Goal: Task Accomplishment & Management: Complete application form

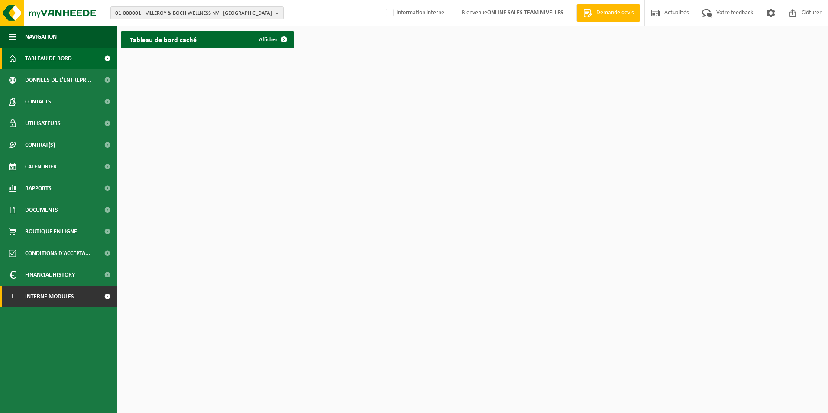
click at [68, 299] on span "Interne modules" at bounding box center [49, 297] width 49 height 22
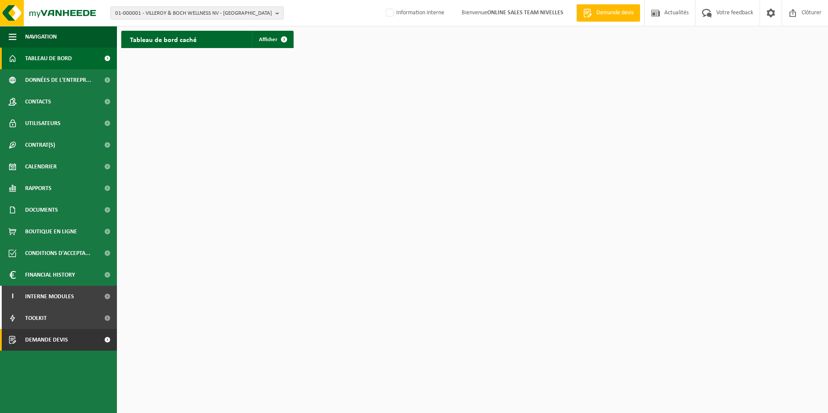
click at [51, 337] on span "Demande devis" at bounding box center [46, 340] width 43 height 22
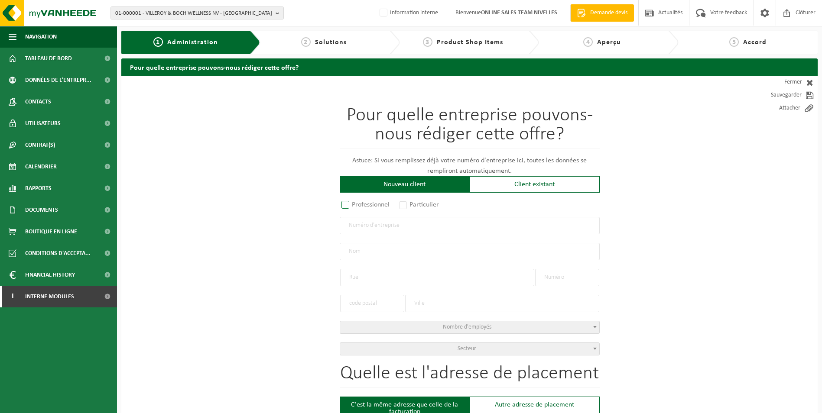
click at [347, 205] on label "Professionnel" at bounding box center [366, 205] width 52 height 12
click at [354, 205] on input "Professionnel" at bounding box center [357, 206] width 6 height 6
radio input "true"
drag, startPoint x: 380, startPoint y: 222, endPoint x: 388, endPoint y: 222, distance: 7.8
click at [380, 222] on input "text" at bounding box center [470, 225] width 260 height 17
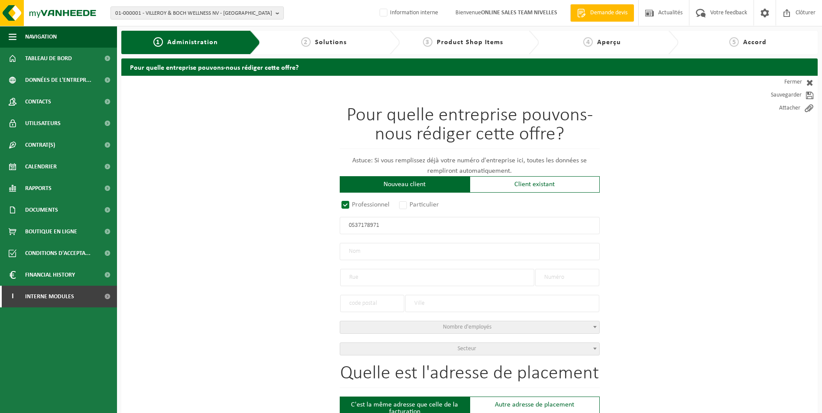
type input "0537178971"
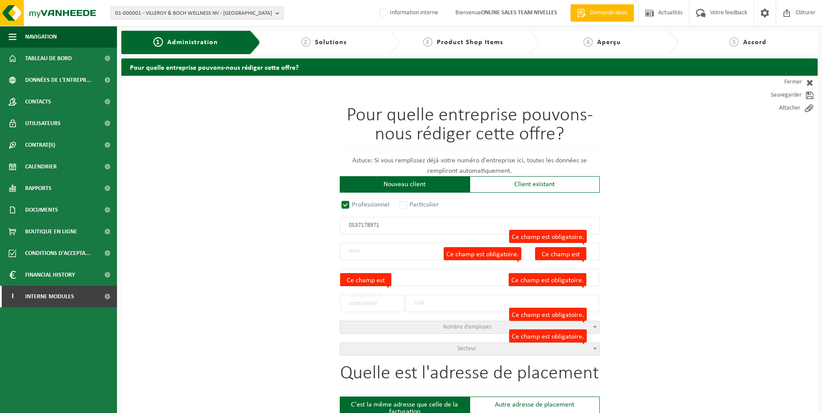
radio input "true"
type input "0537178971"
type input "DRAGUET, DANIÈLE"
type input "RUE CHARLES CATALA"
type input "97"
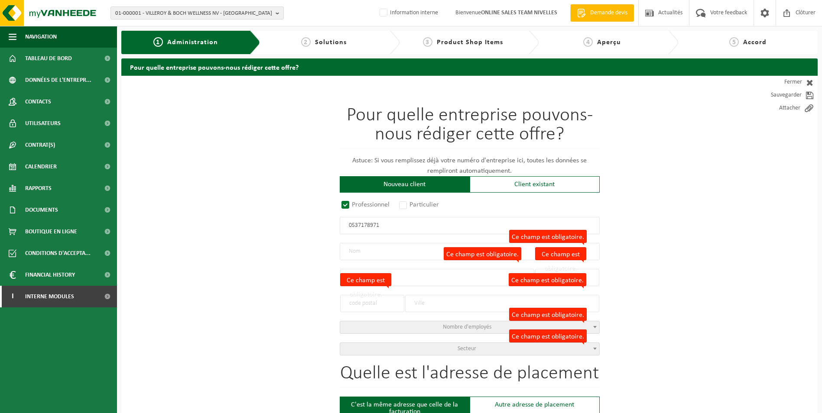
type input "1460"
type input "ITTRE"
select select "D"
type input "DRAGUET, DANIÈLE"
type input "RUE CHARLES CATALA"
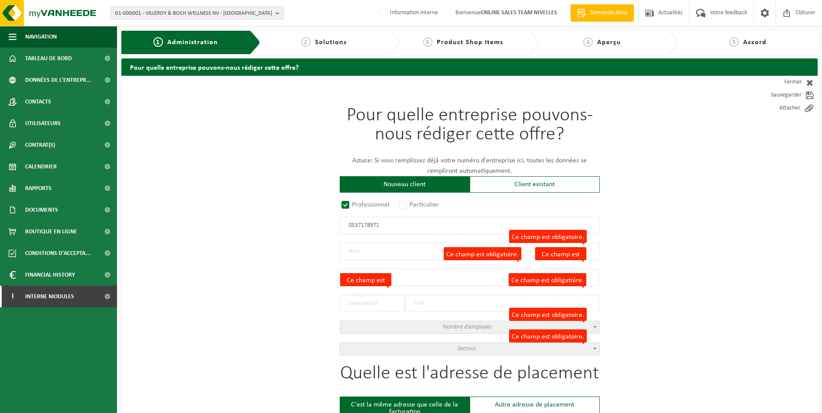
type input "97"
type input "1460"
type input "ITTRE"
type input "2220740764"
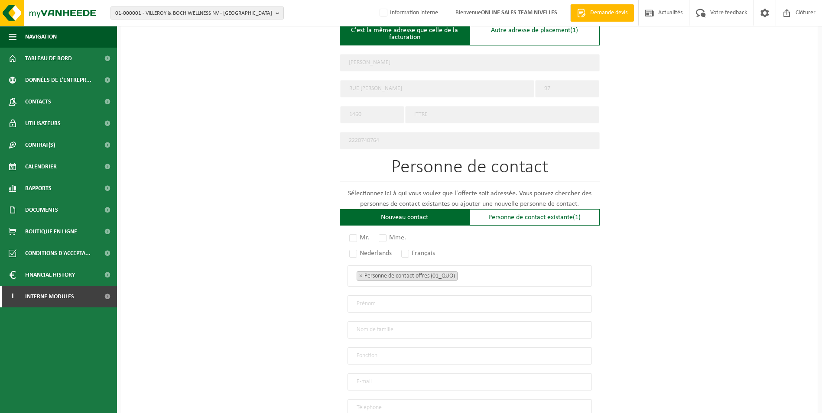
scroll to position [400, 0]
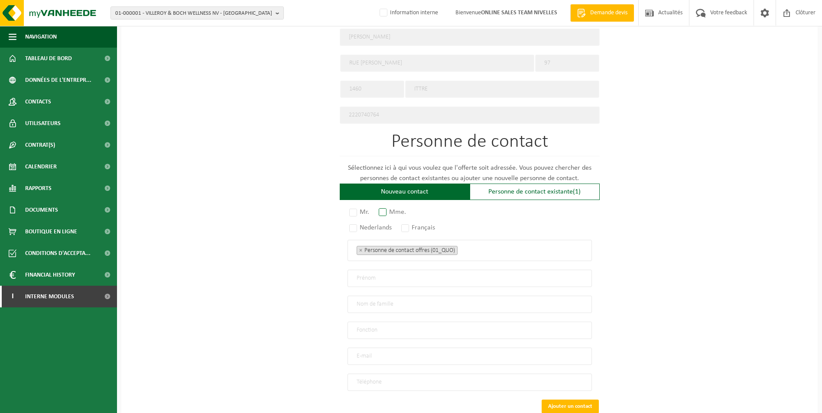
click at [385, 211] on label "Mme." at bounding box center [393, 212] width 32 height 12
radio input "true"
click at [408, 222] on label "Français" at bounding box center [418, 228] width 38 height 12
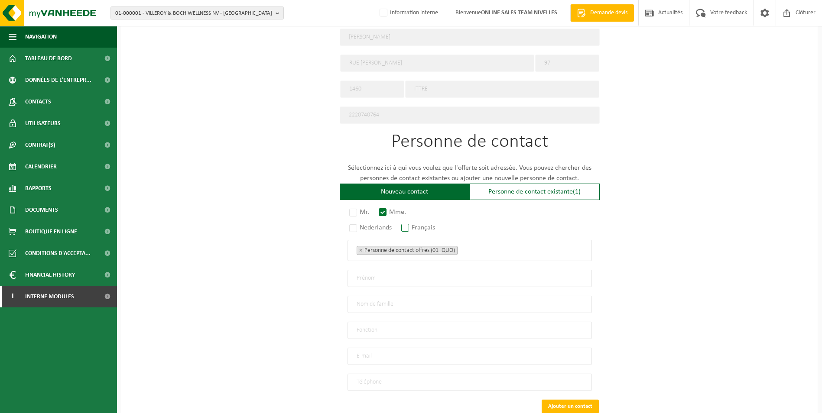
radio input "true"
click at [470, 245] on ul "× Personne de contact offres (01_QUO)" at bounding box center [470, 250] width 226 height 11
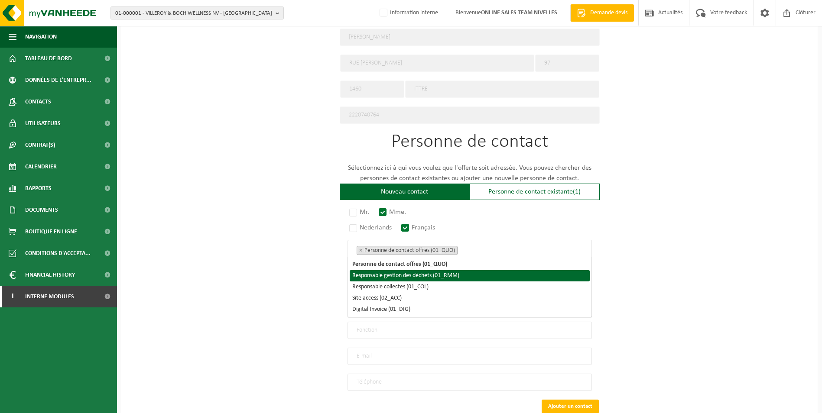
click at [440, 272] on li "Responsable gestion des déchets (01_RMM)" at bounding box center [470, 275] width 240 height 11
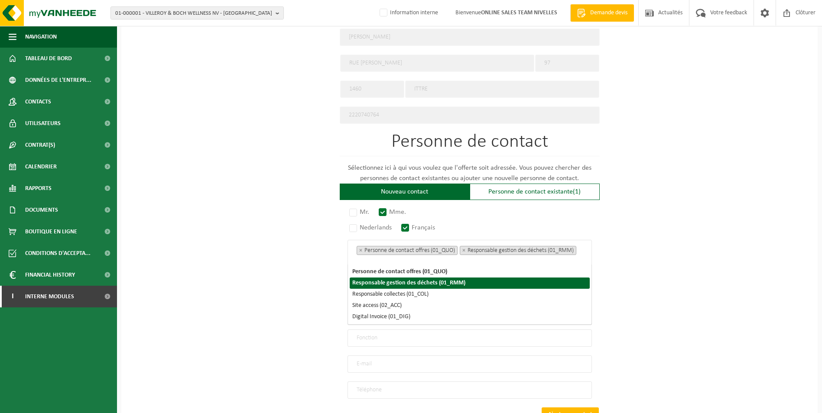
click at [424, 289] on li "Responsable gestion des déchets (01_RMM)" at bounding box center [470, 283] width 240 height 11
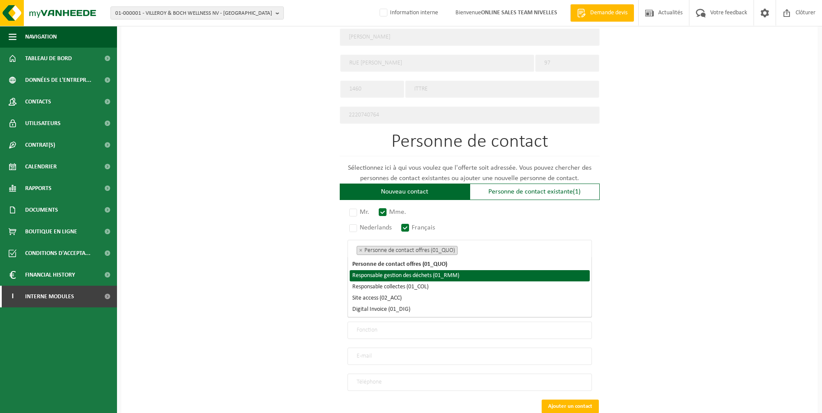
click at [433, 273] on li "Responsable gestion des déchets (01_RMM)" at bounding box center [470, 275] width 240 height 11
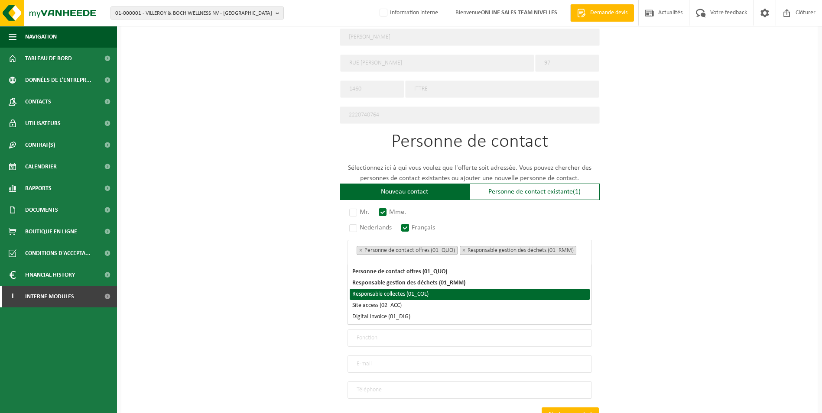
click at [415, 293] on li "Responsable collectes (01_COL)" at bounding box center [470, 294] width 240 height 11
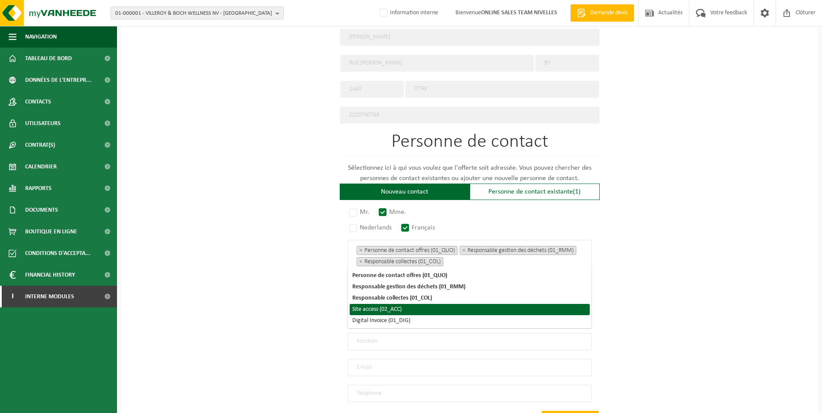
click at [400, 308] on li "Site access (02_ACC)" at bounding box center [470, 309] width 240 height 11
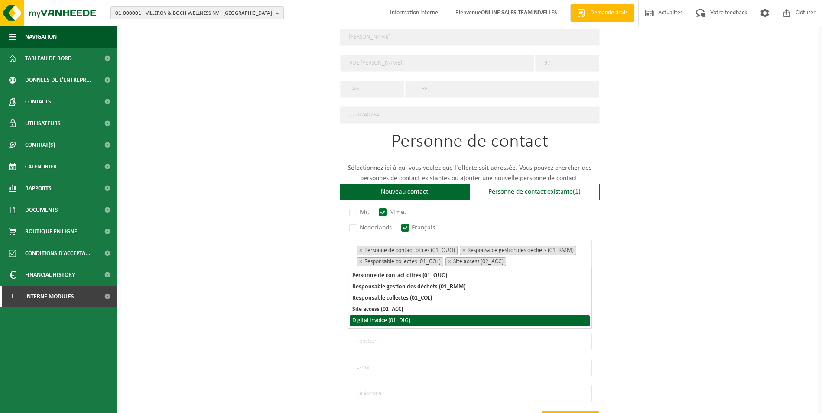
click at [397, 323] on li "Digital Invoice (01_DIG)" at bounding box center [470, 320] width 240 height 11
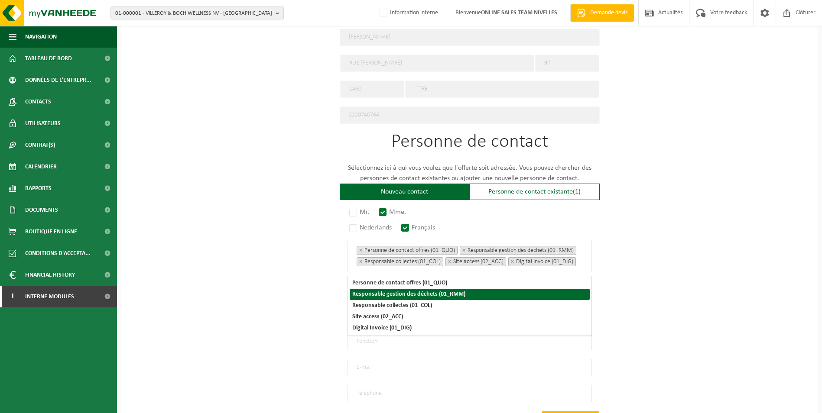
click at [636, 276] on div "Pour quelle entreprise pouvons-nous rédiger cette offre? Astuce: Si vous rempli…" at bounding box center [469, 77] width 696 height 803
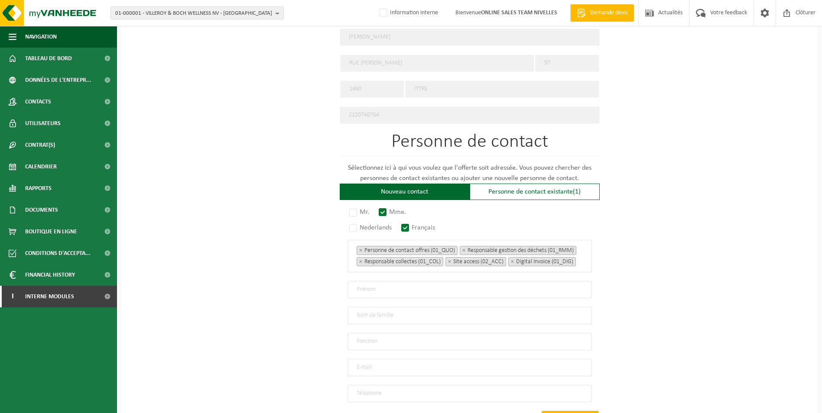
click at [400, 294] on input "text" at bounding box center [469, 289] width 244 height 17
click at [684, 156] on div "Pour quelle entreprise pouvons-nous rédiger cette offre? Astuce: Si vous rempli…" at bounding box center [469, 77] width 696 height 803
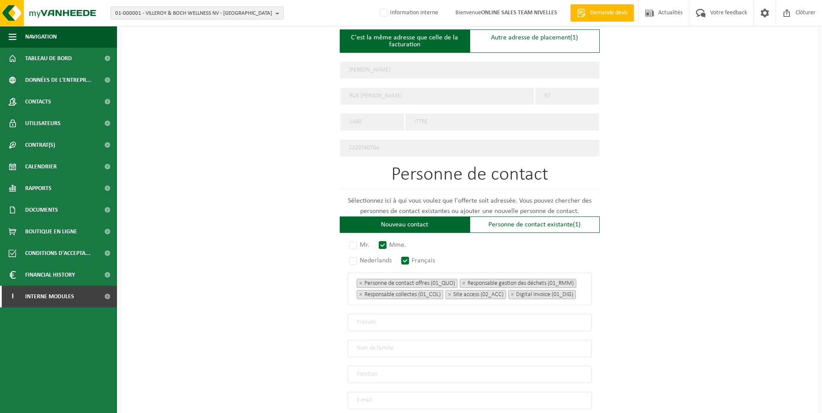
scroll to position [444, 0]
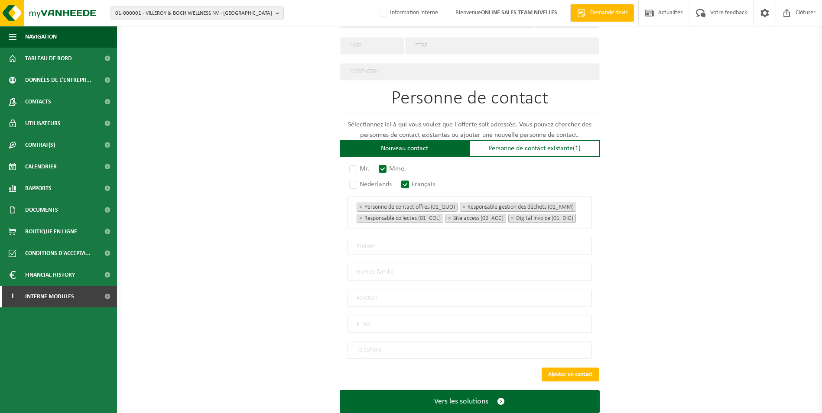
click at [385, 249] on input "text" at bounding box center [469, 246] width 244 height 17
type input "Danièle"
type input "Draguet"
type input "Direction"
type input "danielejosephthomas@hotmail.com"
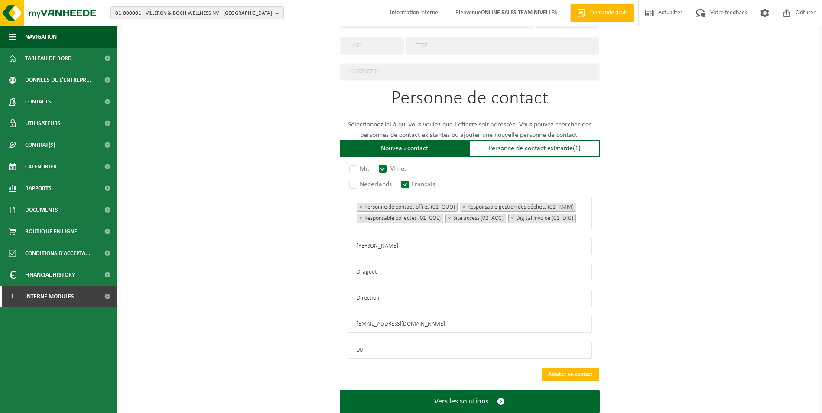
type input "0"
click at [417, 354] on input "tel" at bounding box center [469, 350] width 244 height 17
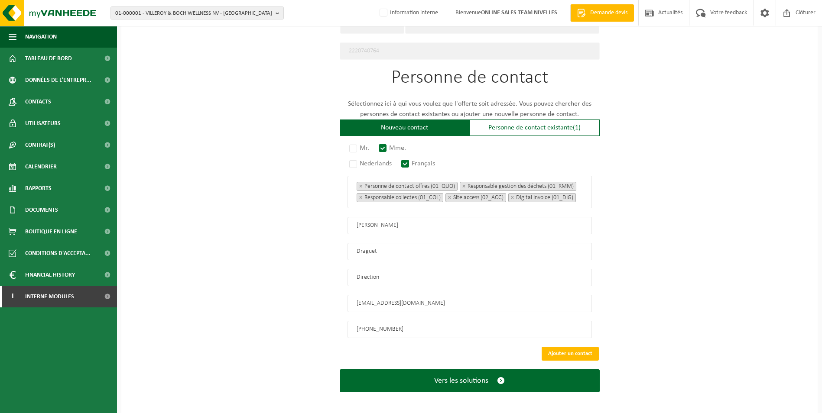
scroll to position [470, 0]
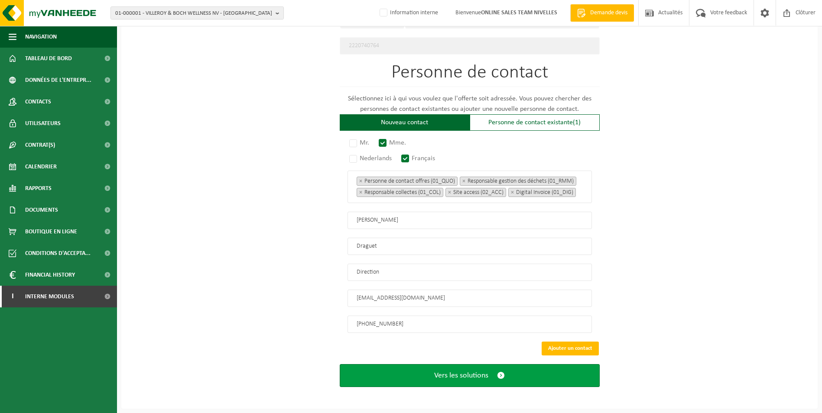
type input "+32 473 44 02 10"
click at [470, 373] on span "Vers les solutions" at bounding box center [461, 375] width 54 height 9
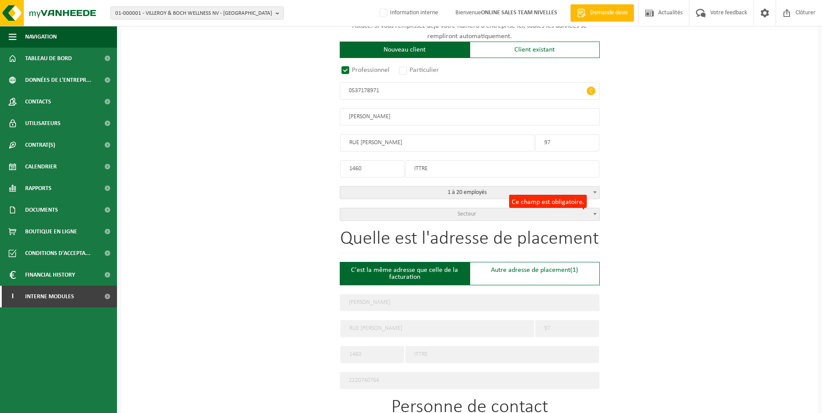
click at [521, 216] on span "Secteur" at bounding box center [469, 214] width 259 height 12
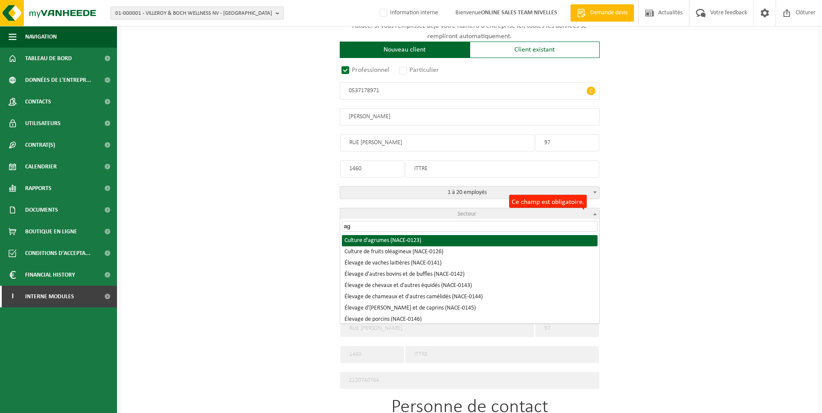
type input "a"
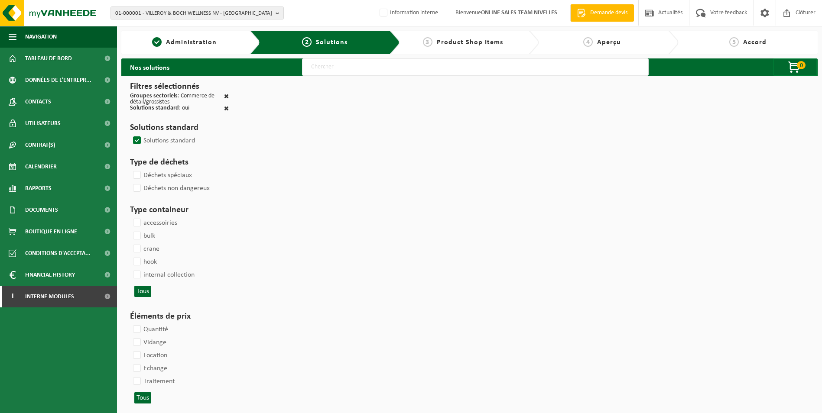
click at [477, 72] on input "text" at bounding box center [475, 66] width 347 height 17
type input "000052"
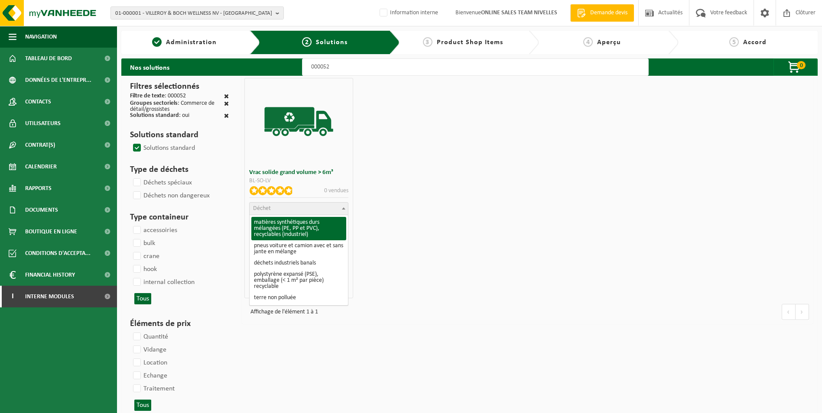
click at [314, 209] on span "Déchet" at bounding box center [299, 209] width 98 height 12
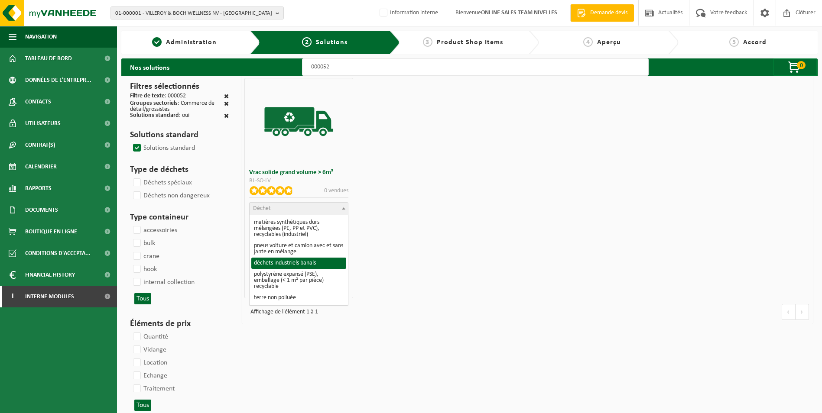
select select "8"
select select
select select "47"
select select "25"
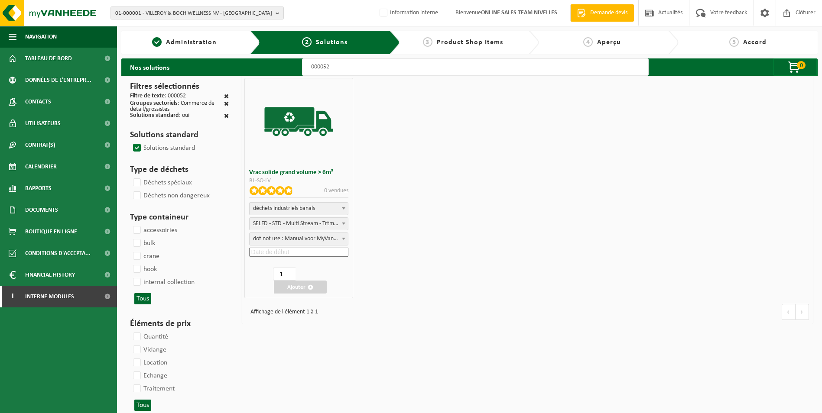
click at [316, 252] on input at bounding box center [298, 252] width 99 height 9
click at [264, 355] on div "26" at bounding box center [263, 356] width 15 height 14
type input "[DATE]"
click at [297, 289] on button "Ajouter" at bounding box center [300, 287] width 53 height 13
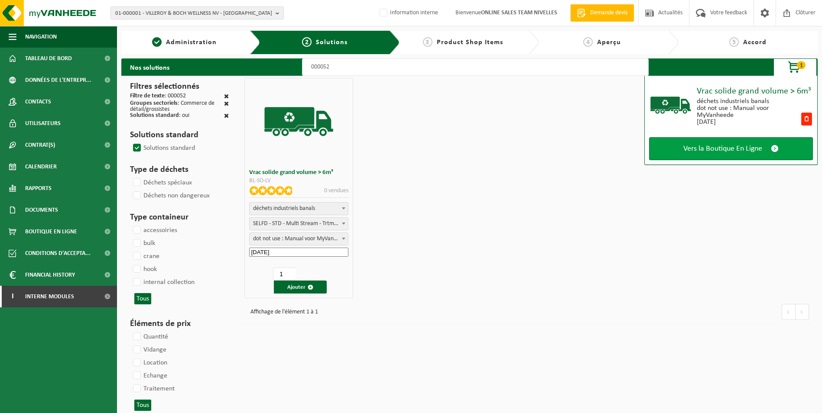
click at [728, 148] on span "Vers la Boutique En Ligne" at bounding box center [722, 148] width 79 height 9
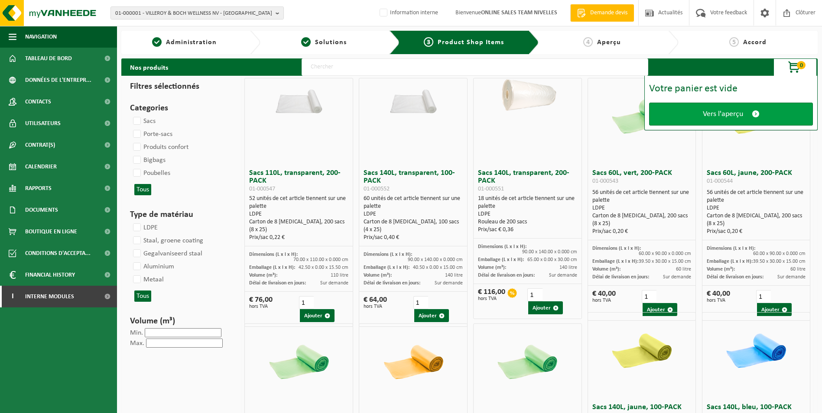
click at [717, 114] on span "Vers l'aperçu" at bounding box center [723, 114] width 40 height 9
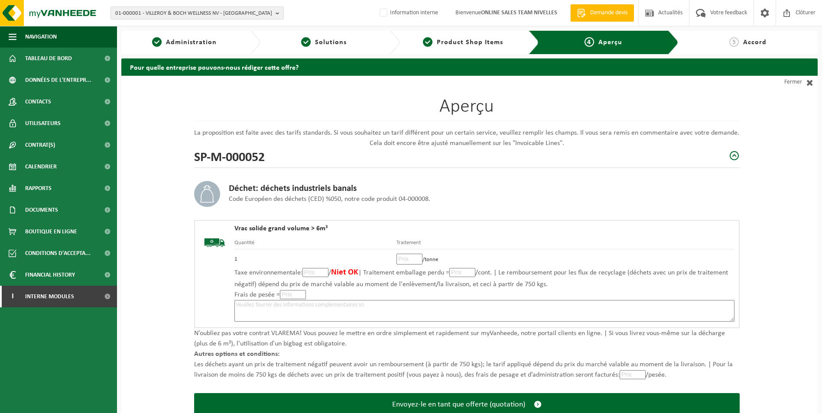
scroll to position [60, 0]
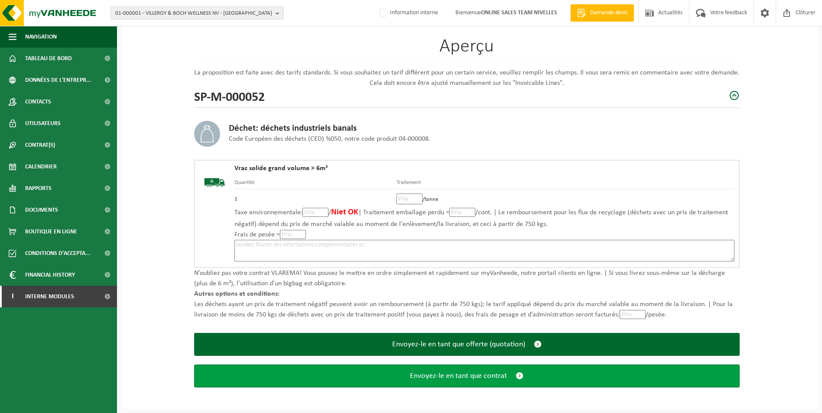
click at [468, 377] on span "Envoyez-le en tant que contrat" at bounding box center [458, 376] width 97 height 9
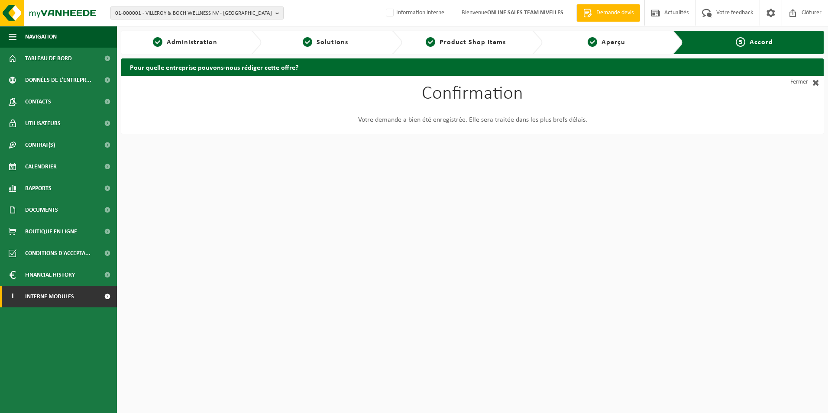
click at [64, 303] on span "Interne modules" at bounding box center [49, 297] width 49 height 22
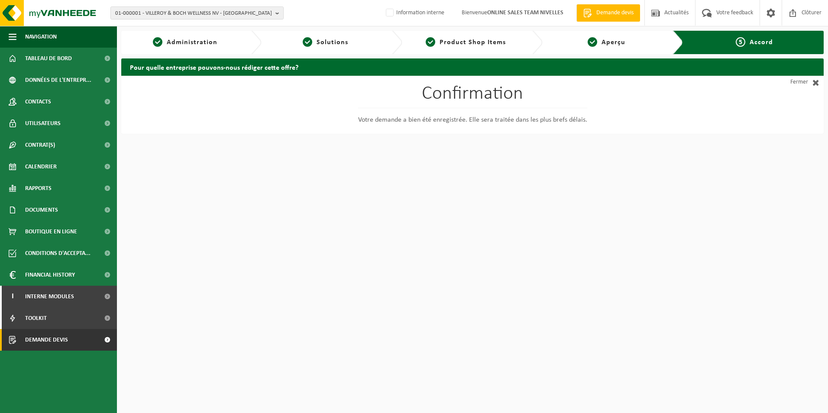
click at [63, 340] on span "Demande devis" at bounding box center [46, 340] width 43 height 22
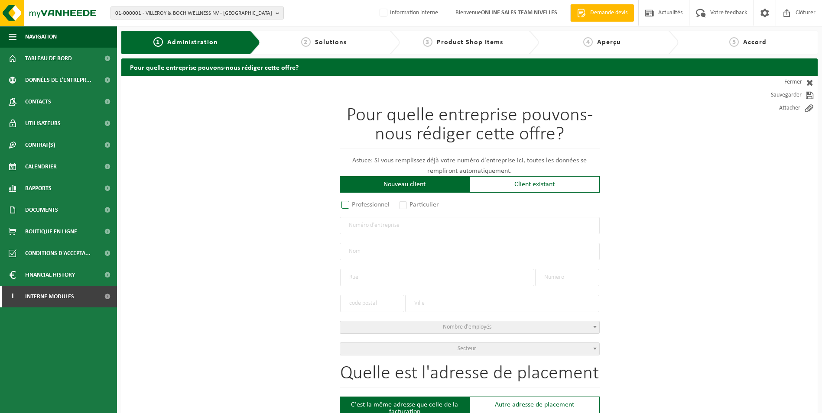
click at [346, 203] on label "Professionnel" at bounding box center [366, 205] width 52 height 12
click at [354, 203] on input "Professionnel" at bounding box center [357, 206] width 6 height 6
radio input "true"
click at [363, 221] on input "text" at bounding box center [470, 225] width 260 height 17
type input "0422266140"
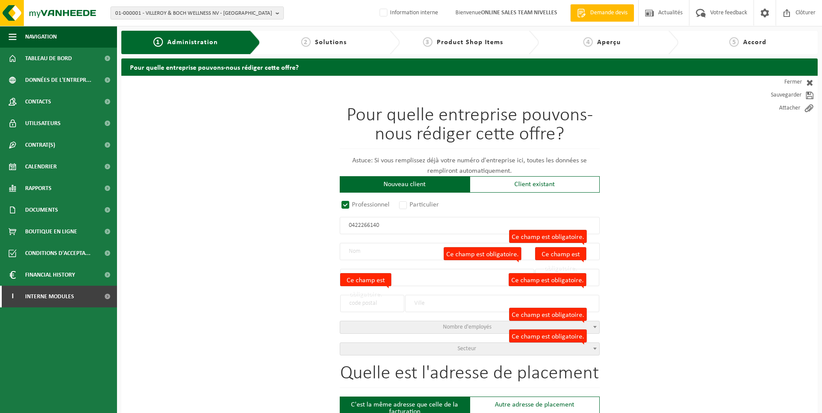
radio input "true"
type input "0422266140"
type input "OSCAR DAFFE MARBRERIE SA"
type input "RUE ROBERT LEDECQ"
type input "14"
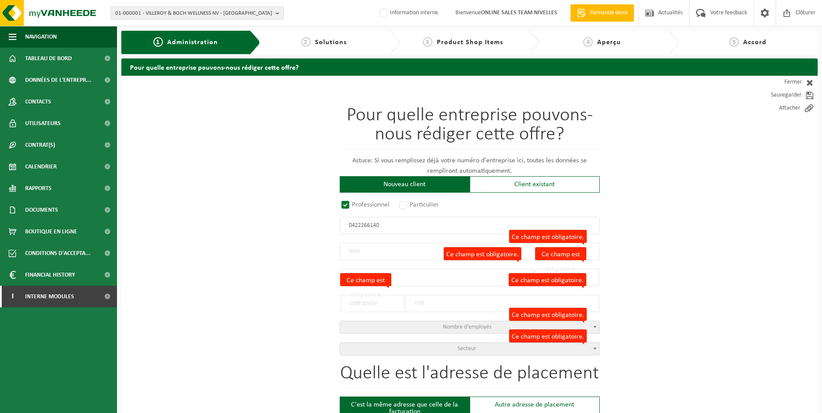
type input "1440"
type input "BRAINE-LE-CHÂTEAU"
select select "D"
type input "OSCAR DAFFE MARBRERIE SA"
type input "RUE ROBERT LEDECQ"
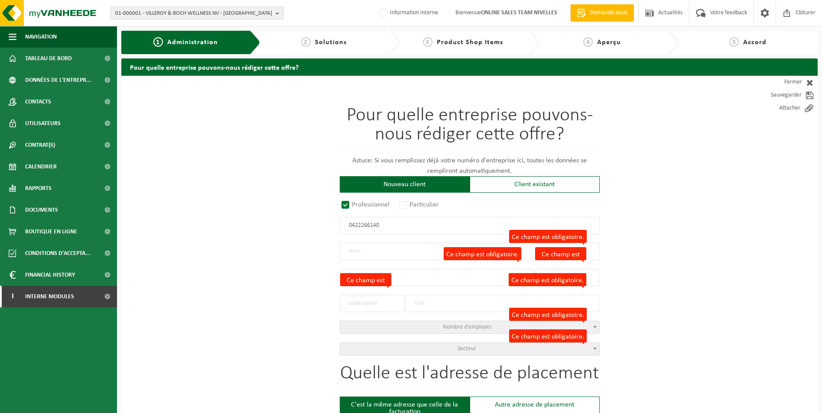
type input "14"
type input "1440"
type input "BRAINE-LE-CHÂTEAU"
type input "2074188909"
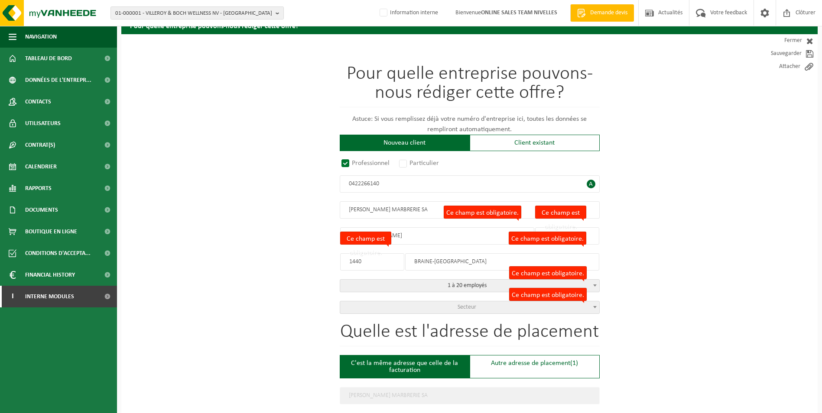
scroll to position [130, 0]
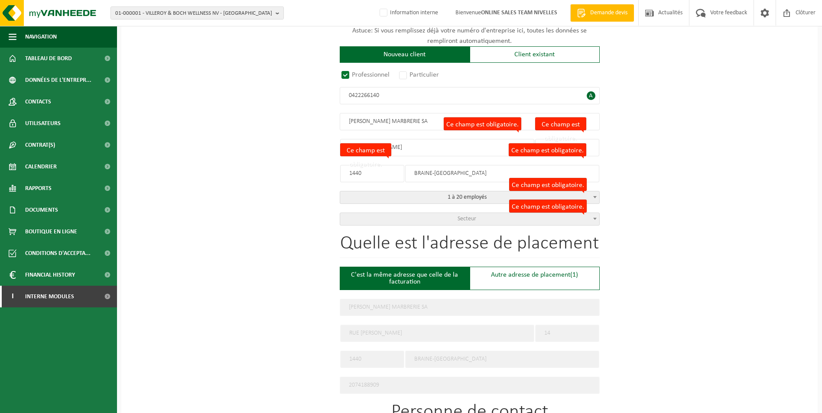
click at [458, 216] on span "Secteur" at bounding box center [466, 219] width 19 height 6
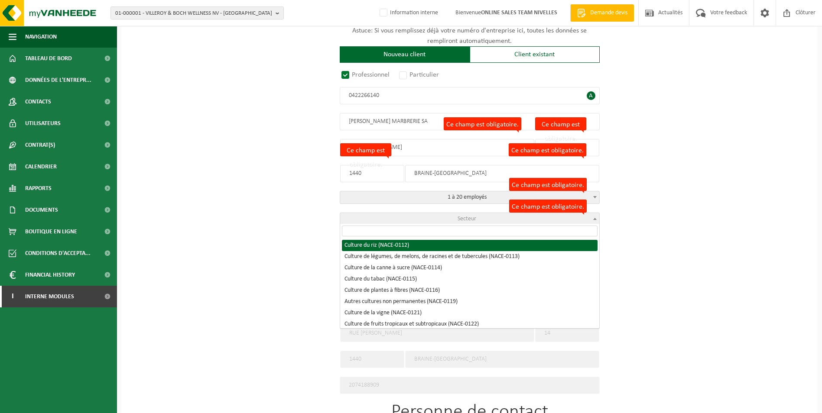
click at [419, 234] on input "search" at bounding box center [470, 231] width 256 height 11
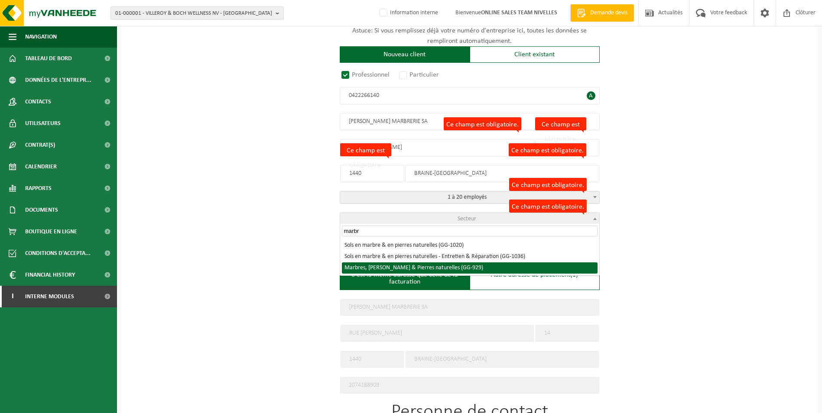
type input "marbr"
select select "929"
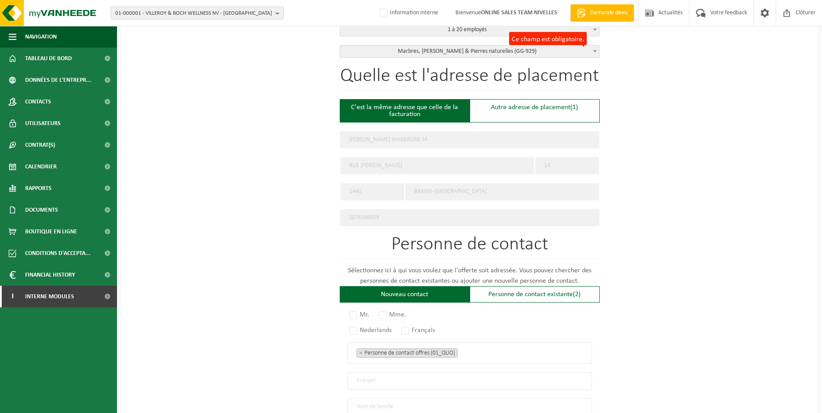
scroll to position [347, 0]
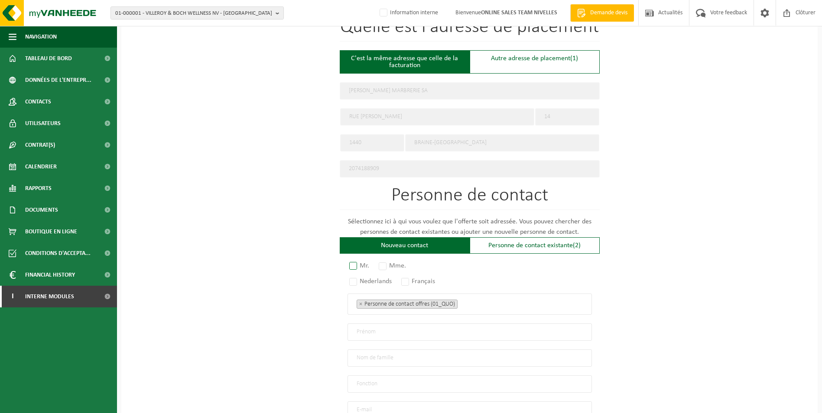
click at [356, 261] on label "Mr." at bounding box center [359, 266] width 24 height 12
radio input "true"
click at [405, 276] on label "Français" at bounding box center [418, 282] width 38 height 12
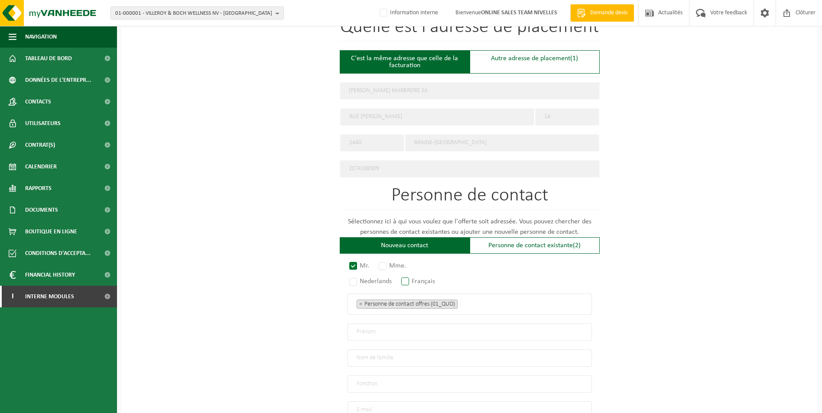
radio input "true"
click at [499, 306] on ul "× Personne de contact offres (01_QUO)" at bounding box center [470, 303] width 226 height 11
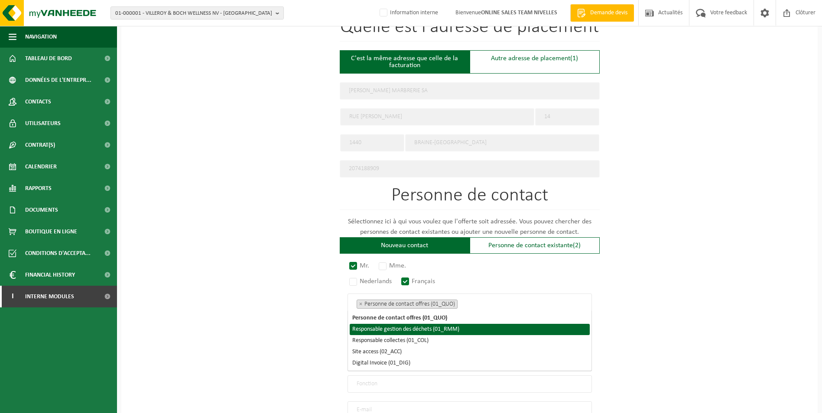
click at [451, 331] on li "Responsable gestion des déchets (01_RMM)" at bounding box center [470, 329] width 240 height 11
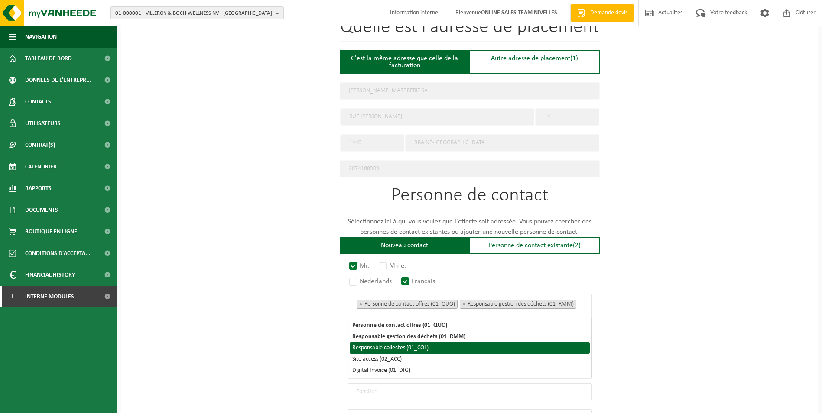
click at [425, 344] on li "Responsable collectes (01_COL)" at bounding box center [470, 348] width 240 height 11
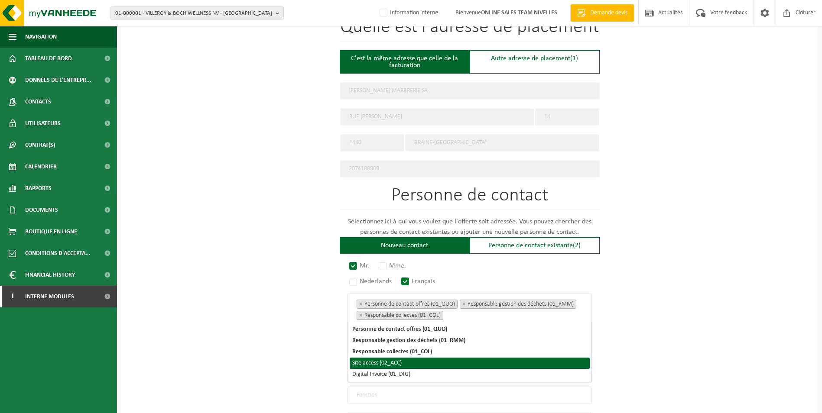
click at [396, 362] on li "Site access (02_ACC)" at bounding box center [470, 363] width 240 height 11
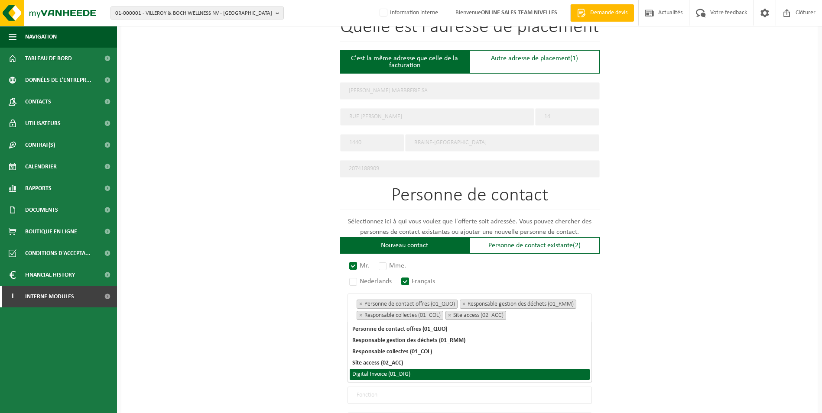
click at [394, 376] on li "Digital Invoice (01_DIG)" at bounding box center [470, 374] width 240 height 11
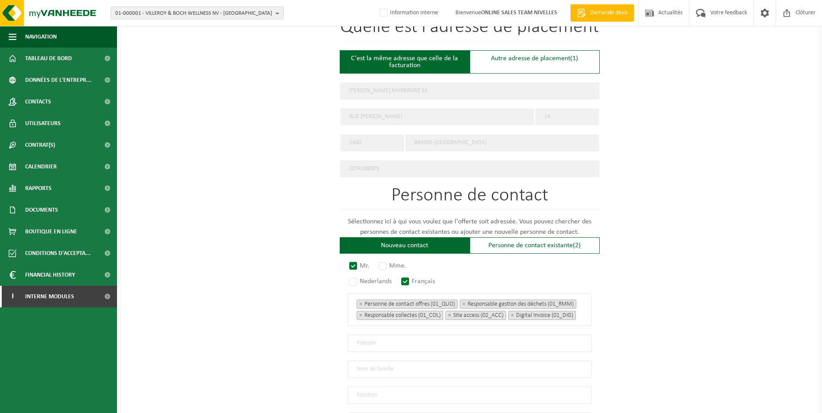
click at [684, 275] on div "Pour quelle entreprise pouvons-nous rédiger cette offre? Astuce: Si vous rempli…" at bounding box center [469, 130] width 696 height 803
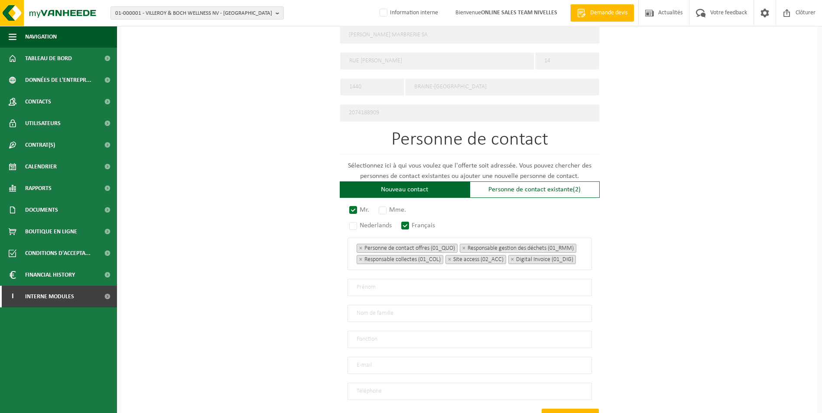
scroll to position [470, 0]
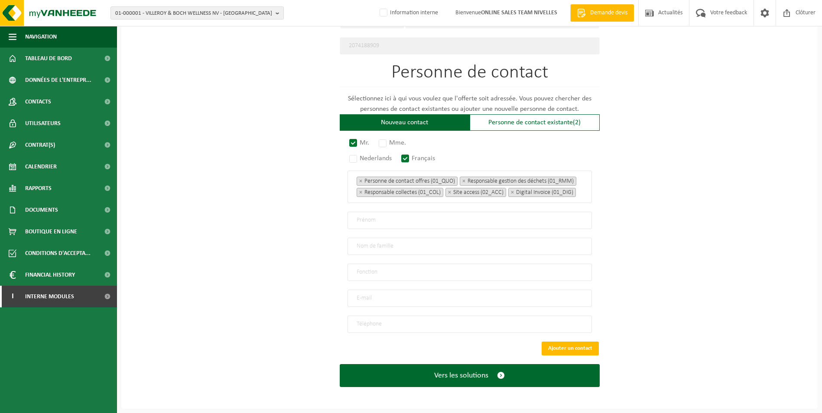
click at [372, 218] on input "text" at bounding box center [469, 220] width 244 height 17
type input "Olivier"
type input "Brams"
type input "Direction"
type input "info@daffe.com"
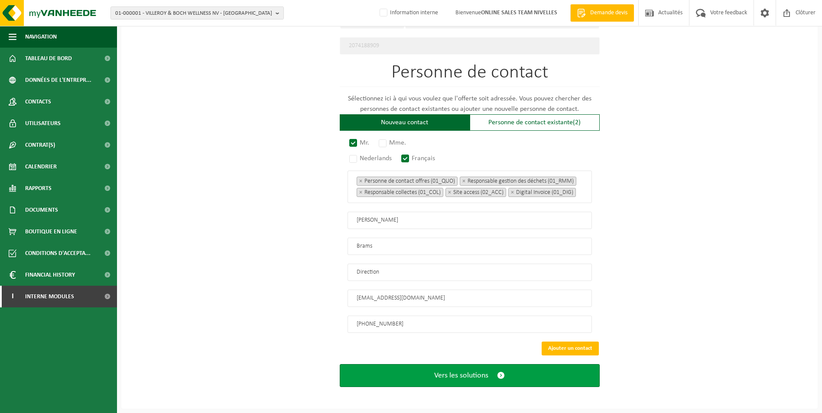
type input "+32 2 366 90 29"
click at [464, 375] on span "Vers les solutions" at bounding box center [461, 375] width 54 height 9
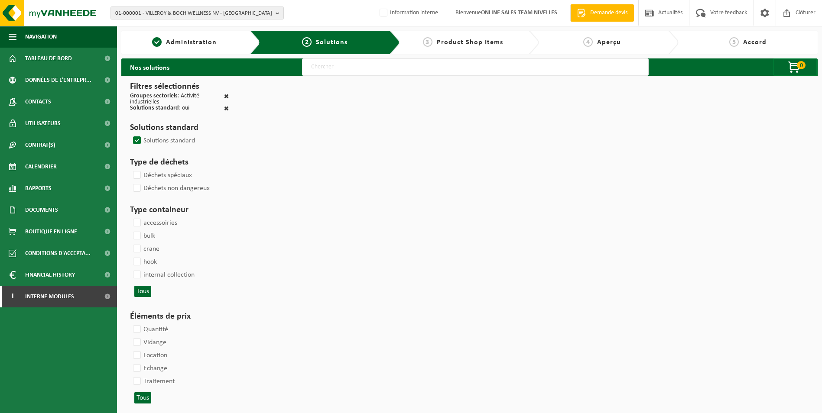
click at [407, 70] on input "text" at bounding box center [475, 66] width 347 height 17
type input "000052"
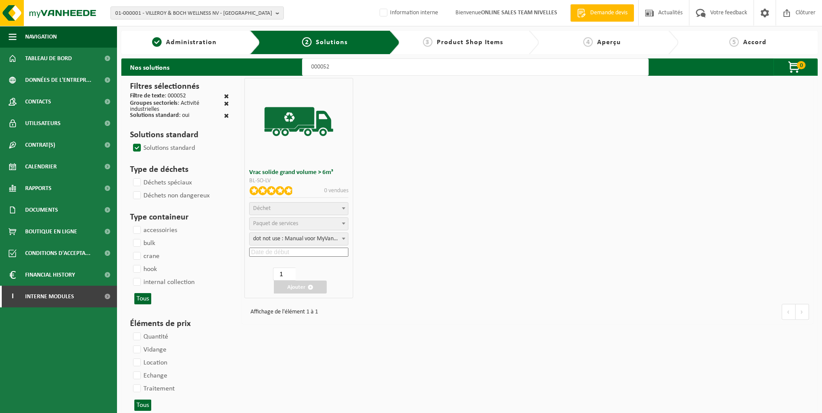
click at [321, 208] on span "Déchet" at bounding box center [299, 209] width 98 height 12
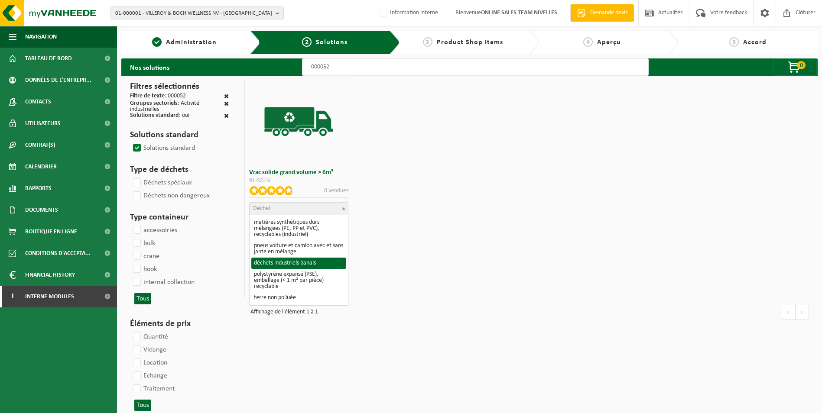
select select "8"
select select
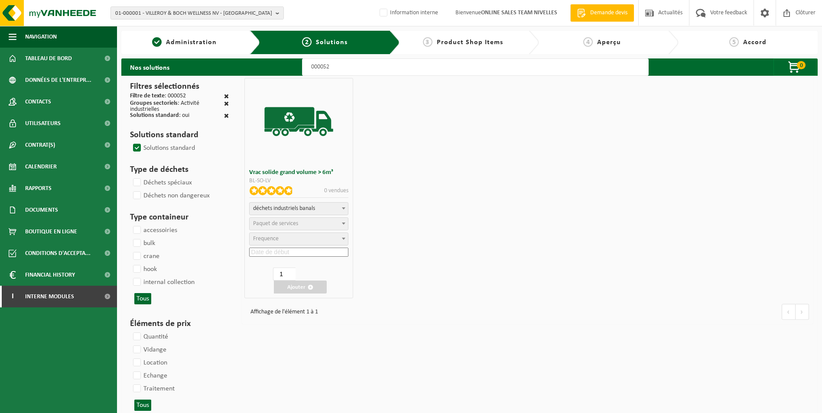
select select
select select "47"
select select "25"
click at [292, 250] on input at bounding box center [298, 252] width 99 height 9
click at [265, 359] on div "26" at bounding box center [263, 356] width 15 height 14
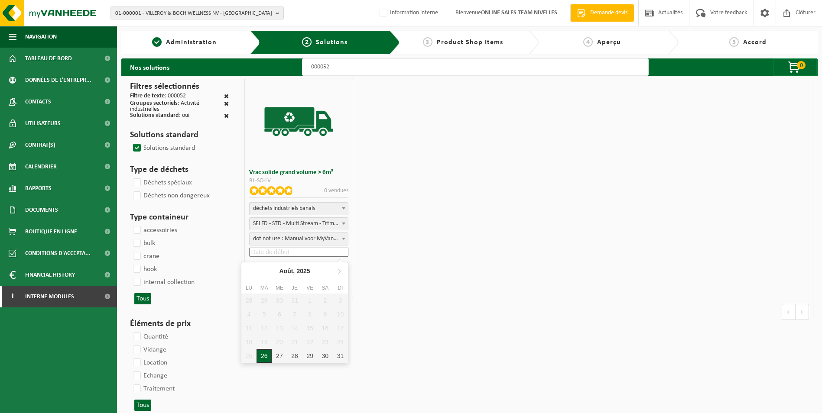
type input "2025-08-26"
click at [295, 288] on button "Ajouter" at bounding box center [300, 287] width 53 height 13
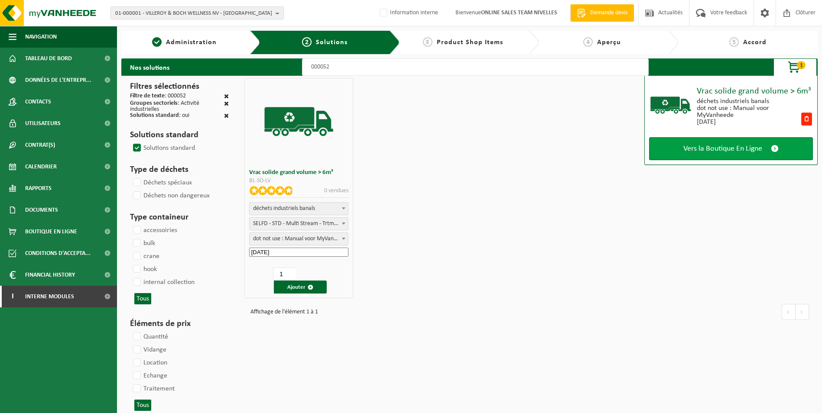
click at [717, 147] on span "Vers la Boutique En Ligne" at bounding box center [722, 148] width 79 height 9
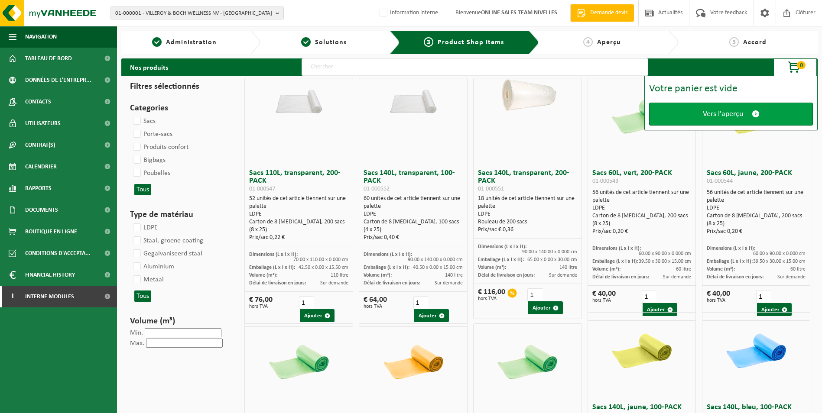
click at [714, 117] on span "Vers l'aperçu" at bounding box center [723, 114] width 40 height 9
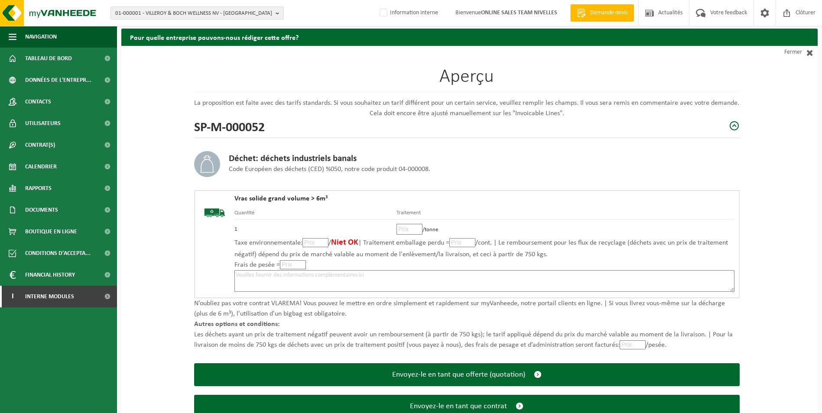
scroll to position [60, 0]
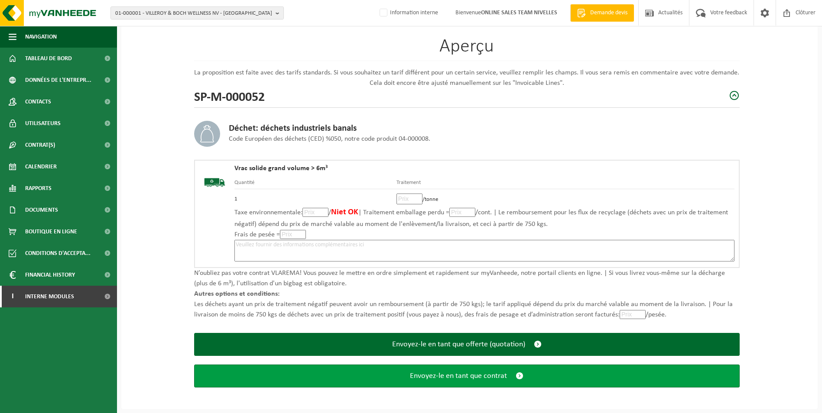
click at [455, 376] on span "Envoyez-le en tant que contrat" at bounding box center [458, 376] width 97 height 9
